Goal: Task Accomplishment & Management: Manage account settings

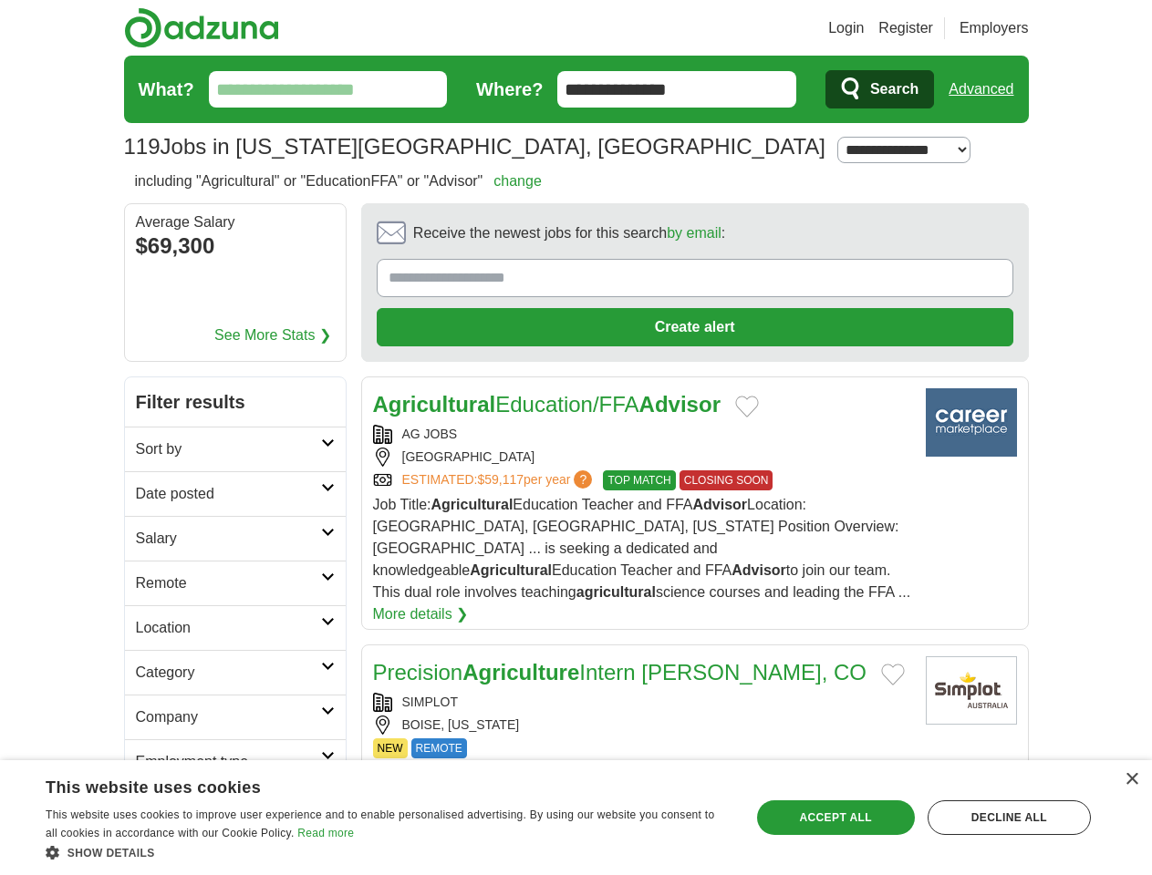
click at [863, 28] on link "Login" at bounding box center [846, 28] width 36 height 22
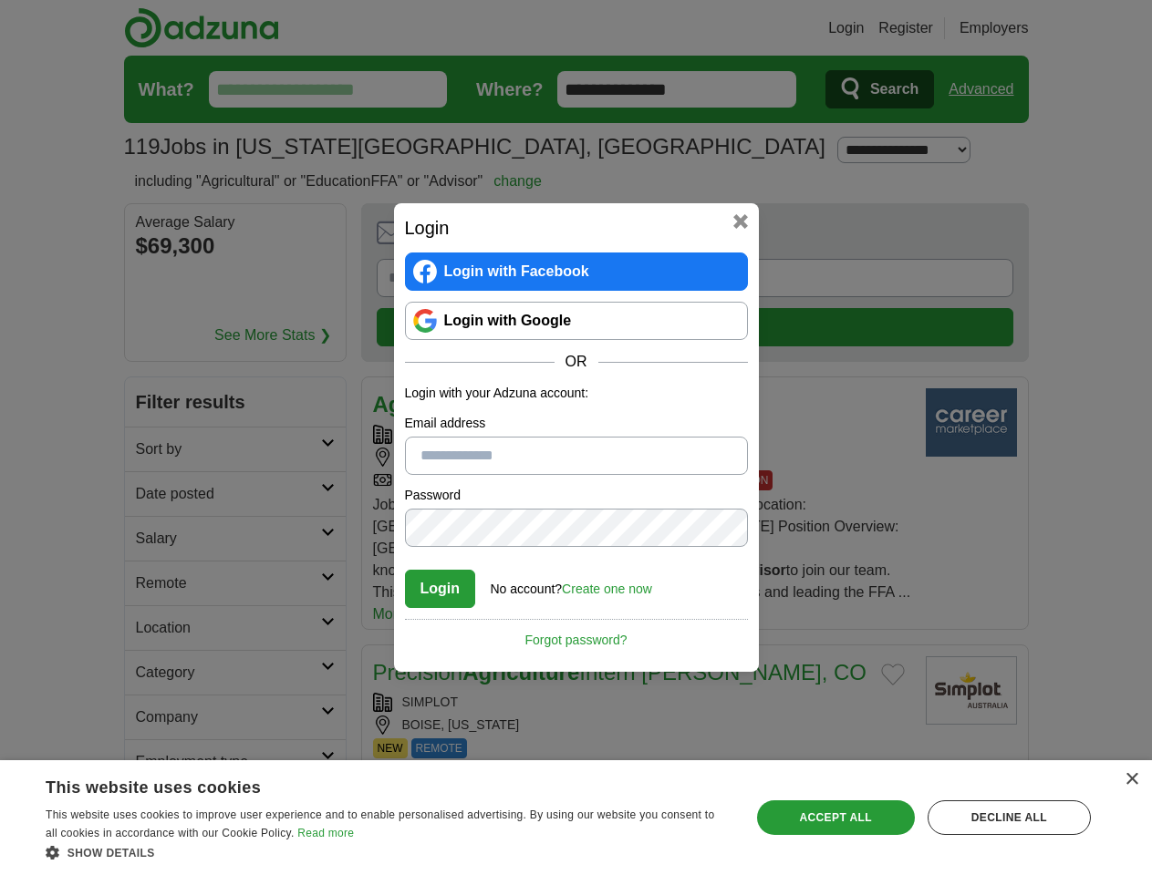
click at [1015, 28] on div "Login Login with Facebook Login with Google OR Login with your Adzuna account: …" at bounding box center [576, 437] width 1152 height 875
click at [987, 89] on div "Login Login with Facebook Login with Google OR Login with your Adzuna account: …" at bounding box center [576, 437] width 1152 height 875
click at [220, 248] on div "Login Login with Facebook Login with Google OR Login with your Adzuna account: …" at bounding box center [576, 437] width 1152 height 875
click at [644, 238] on h2 "Login" at bounding box center [576, 227] width 343 height 27
click at [1066, 239] on div "Login Login with Facebook Login with Google OR Login with your Adzuna account: …" at bounding box center [576, 437] width 1152 height 875
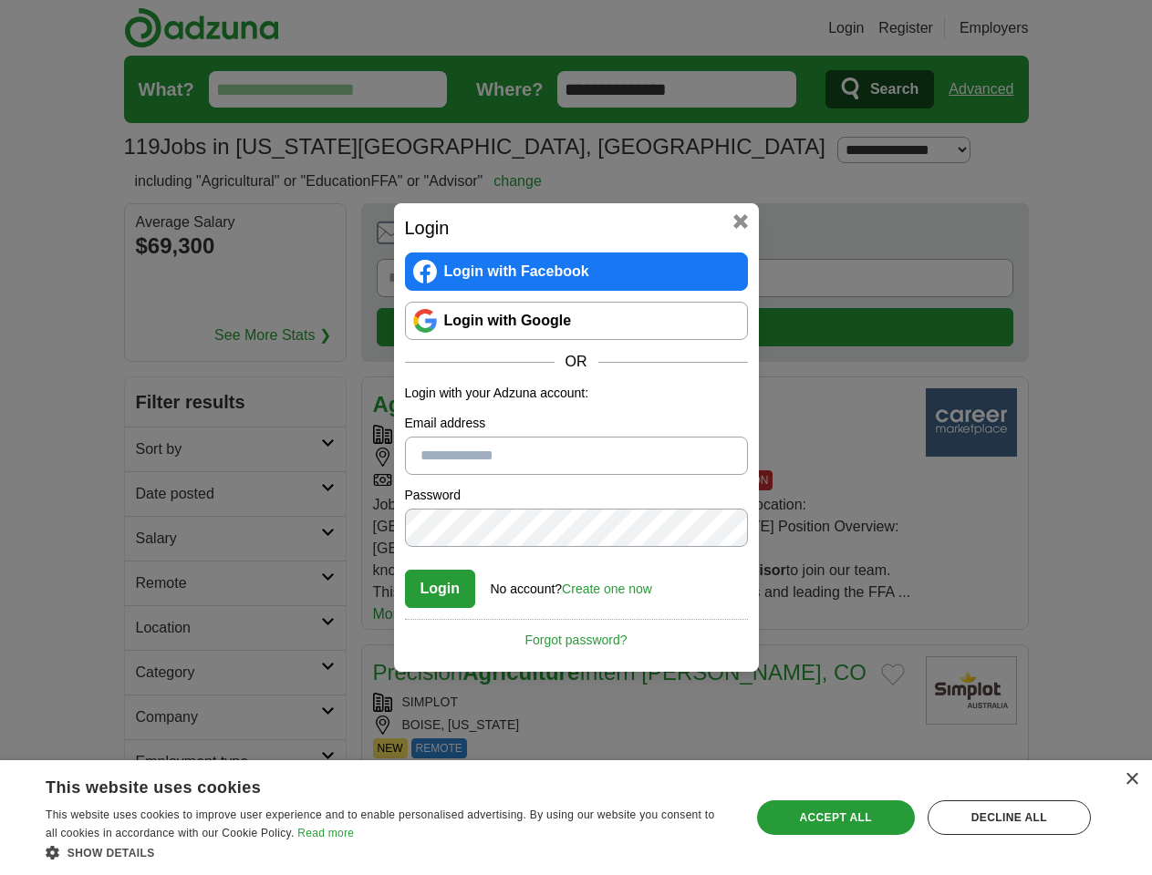
click at [153, 361] on div "Login Login with Facebook Login with Google OR Login with your Adzuna account: …" at bounding box center [576, 437] width 1152 height 875
click at [153, 406] on div "Login Login with Facebook Login with Google OR Login with your Adzuna account: …" at bounding box center [576, 437] width 1152 height 875
click at [153, 450] on div "Login Login with Facebook Login with Google OR Login with your Adzuna account: …" at bounding box center [576, 437] width 1152 height 875
click at [153, 495] on div "Login Login with Facebook Login with Google OR Login with your Adzuna account: …" at bounding box center [576, 437] width 1152 height 875
